Goal: Transaction & Acquisition: Purchase product/service

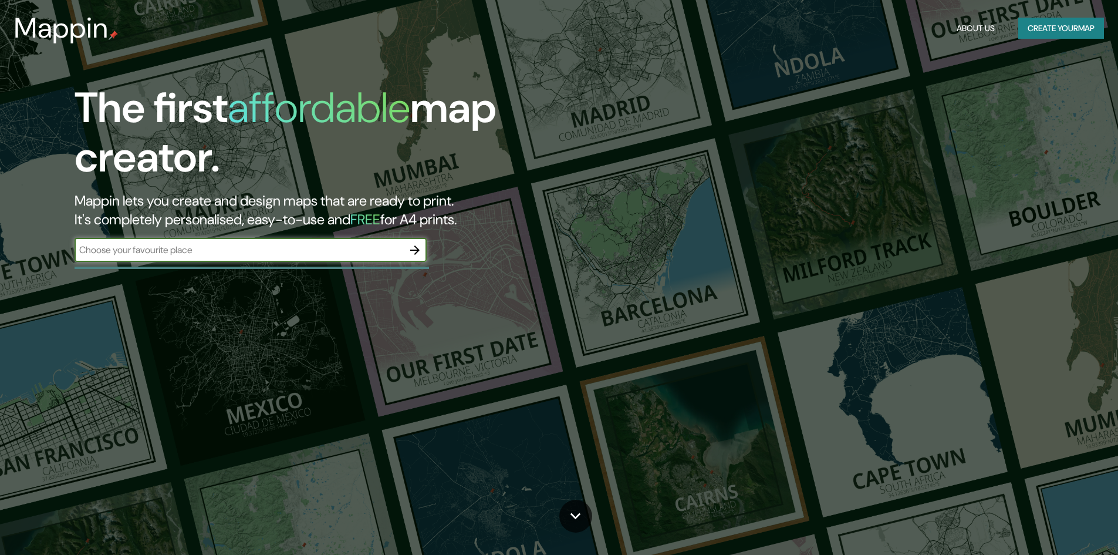
click at [238, 253] on input "text" at bounding box center [239, 249] width 329 height 13
click at [199, 253] on input "text" at bounding box center [239, 249] width 329 height 13
type input "s"
type input "shirley southampton"
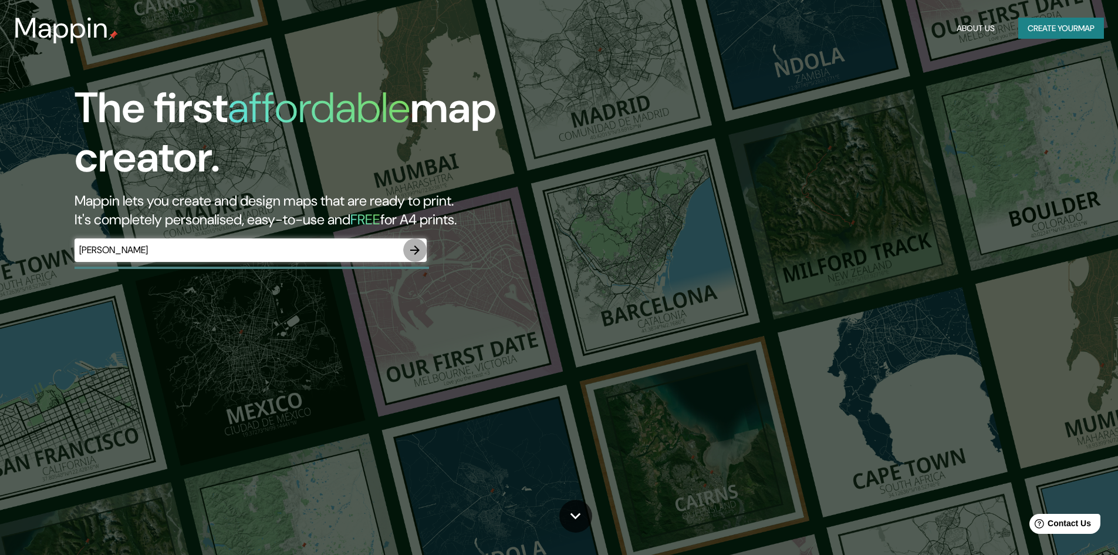
click at [410, 247] on icon "button" at bounding box center [415, 250] width 14 height 14
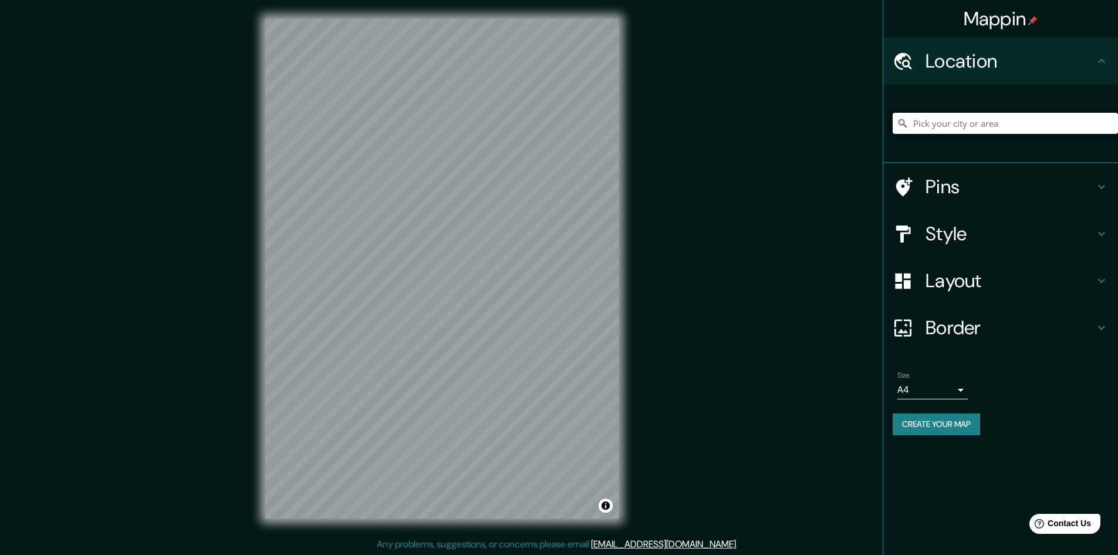
click at [976, 121] on input "Pick your city or area" at bounding box center [1005, 123] width 225 height 21
paste input "Freemantle and Shirley Community Centre"
drag, startPoint x: 976, startPoint y: 121, endPoint x: 839, endPoint y: 121, distance: 137.9
click at [839, 121] on div "Mappin Location Andorra Andorra Pins Style Layout Border Choose a border. Hint …" at bounding box center [559, 278] width 1118 height 556
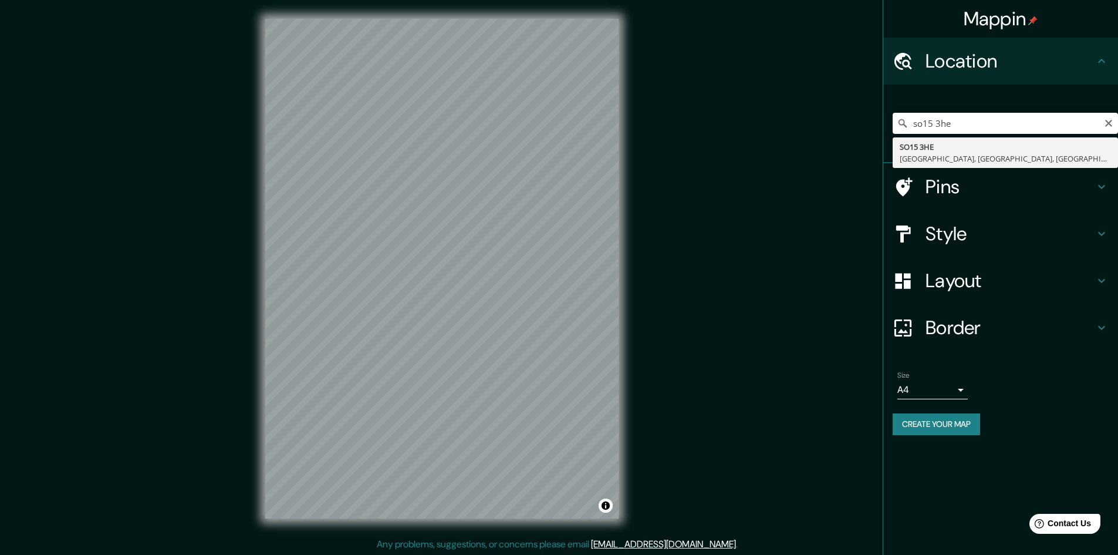
type input "SO15 3HE, Southampton, City of Southampton, England, United Kingdom"
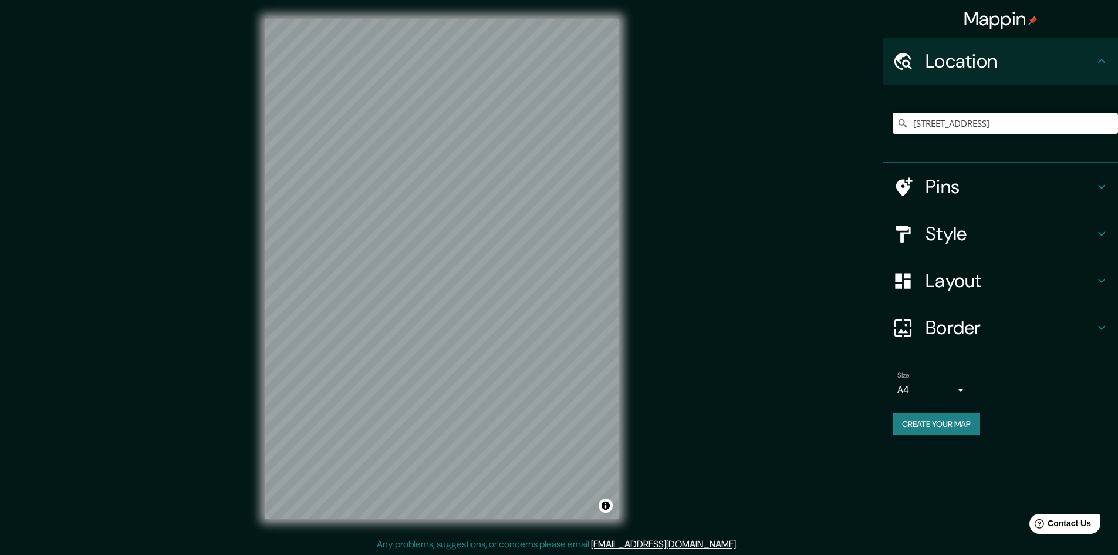
click at [1007, 234] on h4 "Style" at bounding box center [1009, 233] width 169 height 23
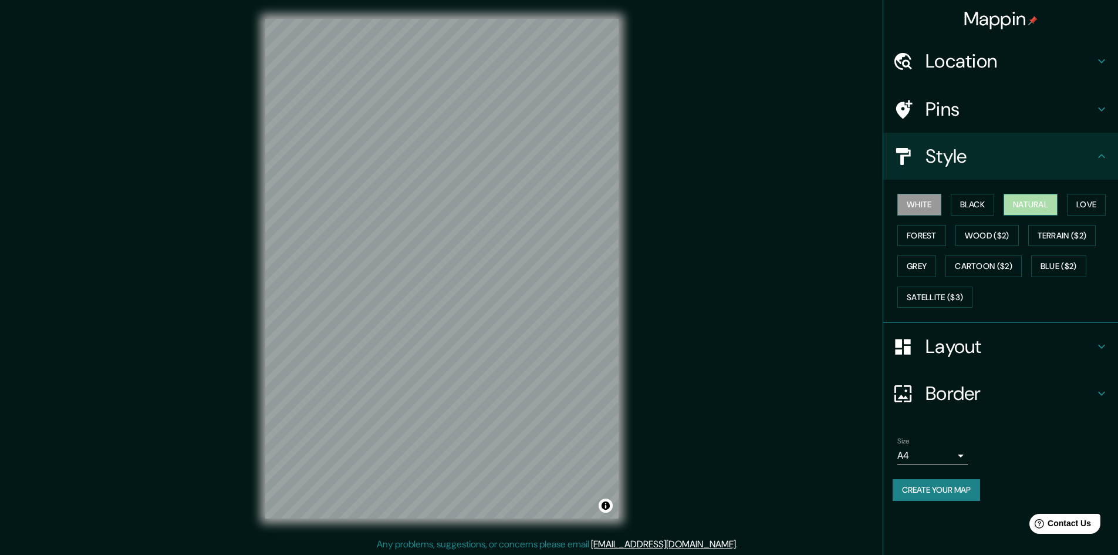
click at [1032, 202] on button "Natural" at bounding box center [1030, 205] width 54 height 22
click at [1093, 206] on button "Love" at bounding box center [1086, 205] width 39 height 22
click at [966, 196] on button "Black" at bounding box center [973, 205] width 44 height 22
click at [992, 109] on h4 "Pins" at bounding box center [1009, 108] width 169 height 23
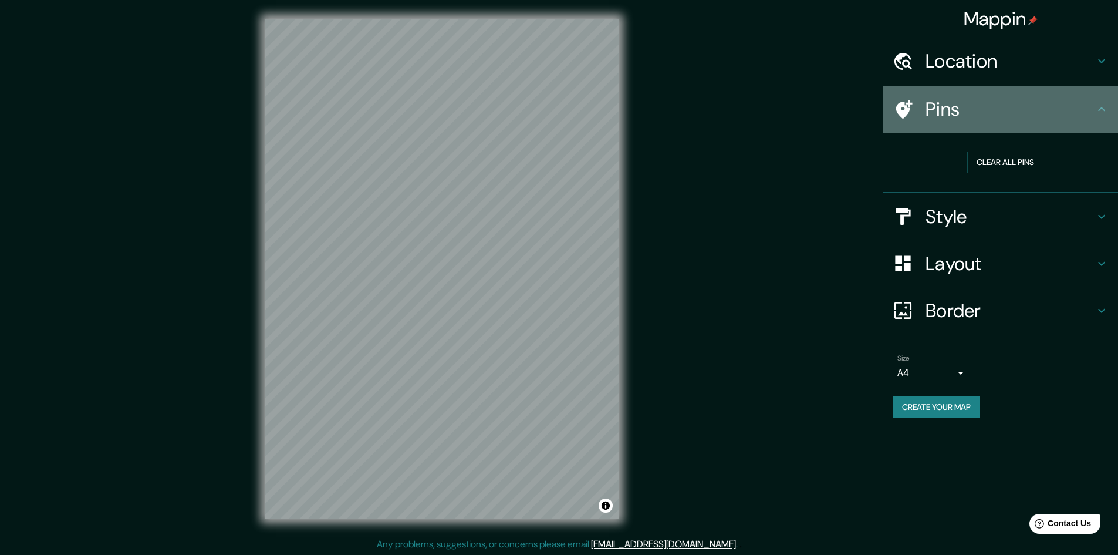
click at [899, 106] on icon at bounding box center [904, 109] width 16 height 19
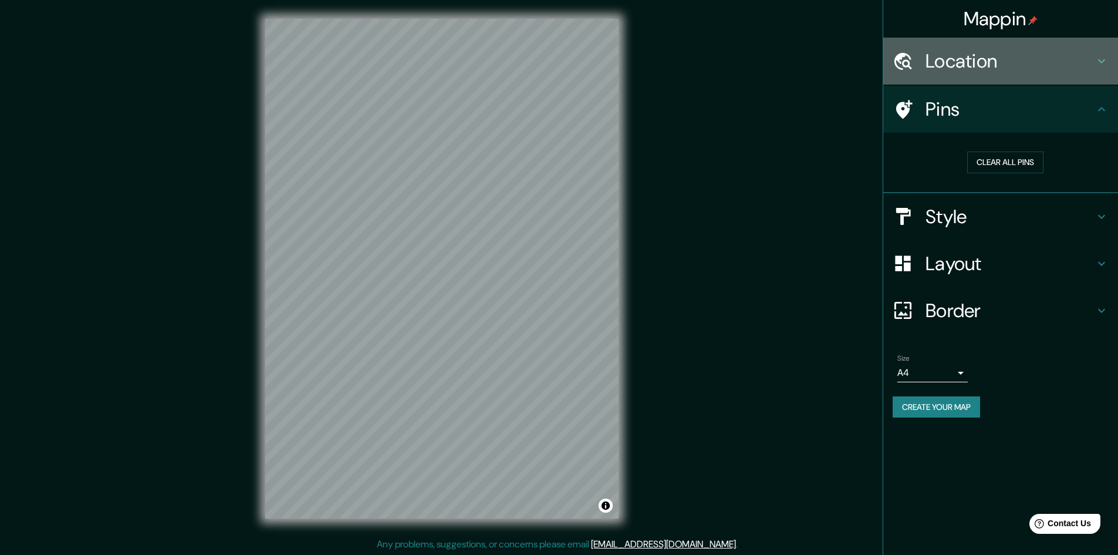
click at [952, 73] on h4 "Location" at bounding box center [1009, 60] width 169 height 23
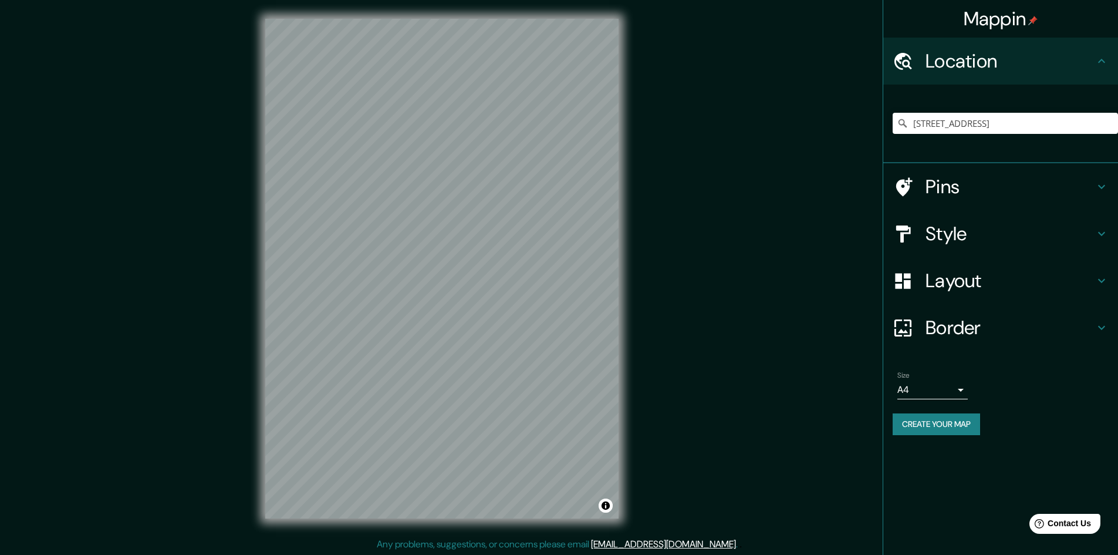
click at [943, 191] on h4 "Pins" at bounding box center [1009, 186] width 169 height 23
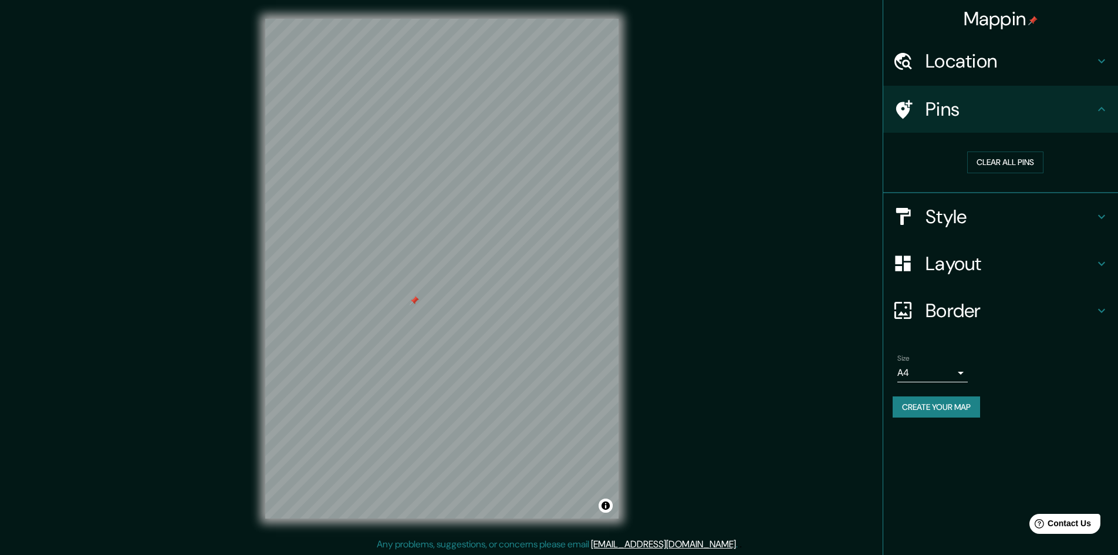
click at [415, 299] on div at bounding box center [414, 300] width 9 height 9
click at [1100, 107] on icon at bounding box center [1101, 109] width 14 height 14
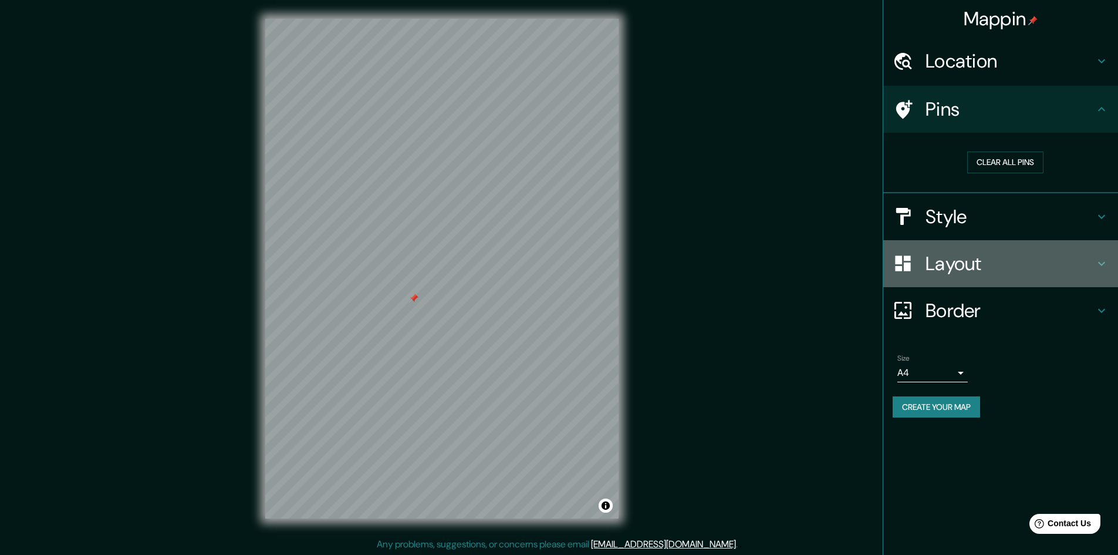
click at [960, 259] on h4 "Layout" at bounding box center [1009, 263] width 169 height 23
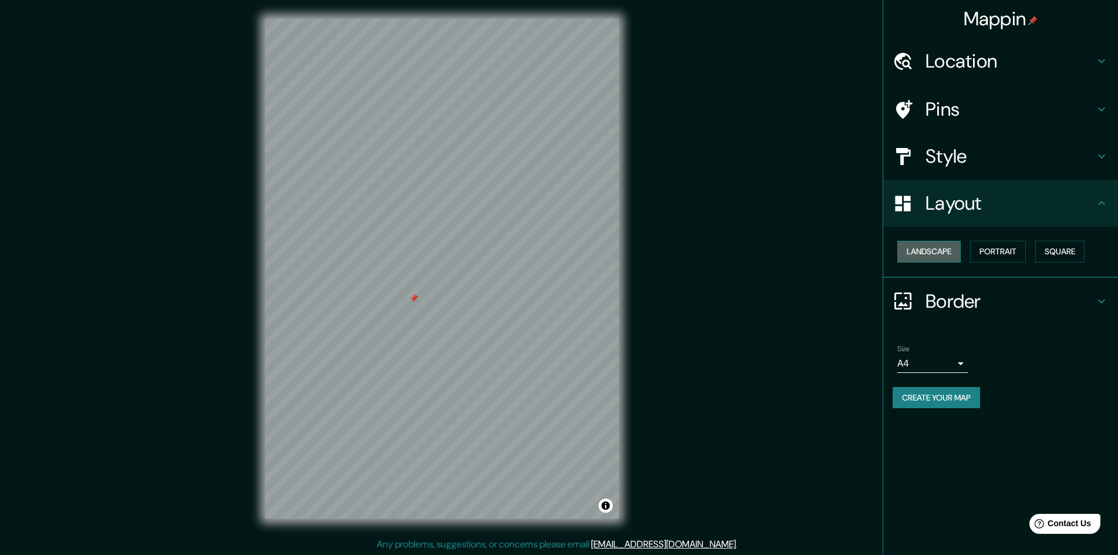
click at [942, 253] on button "Landscape" at bounding box center [928, 252] width 63 height 22
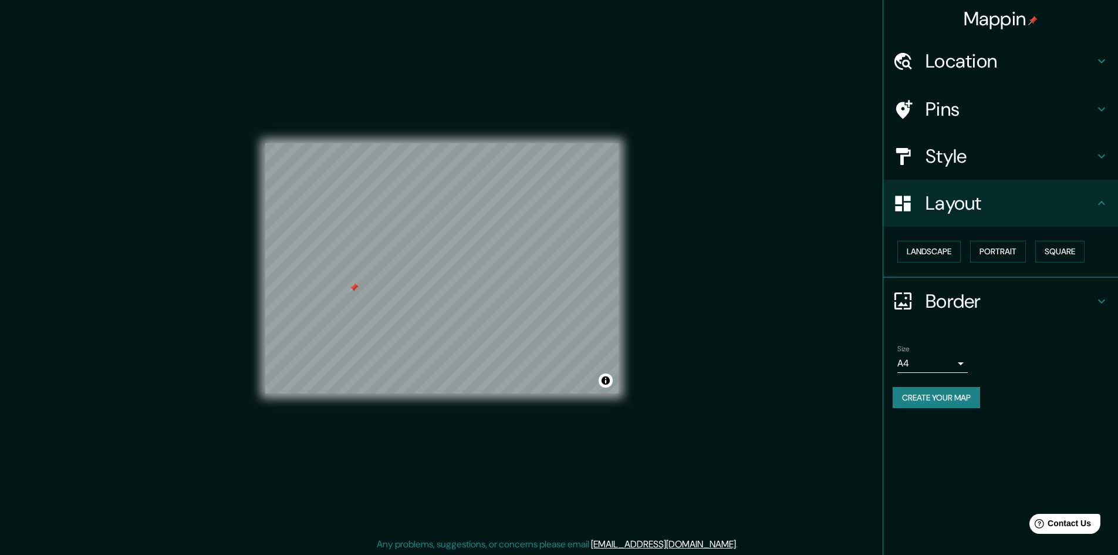
click at [353, 288] on div at bounding box center [353, 287] width 9 height 9
